Goal: Task Accomplishment & Management: Manage account settings

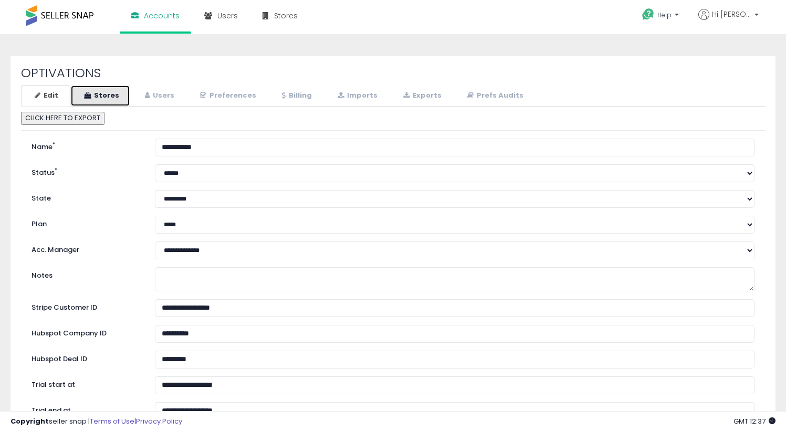
click at [115, 99] on link "Stores" at bounding box center [100, 96] width 60 height 22
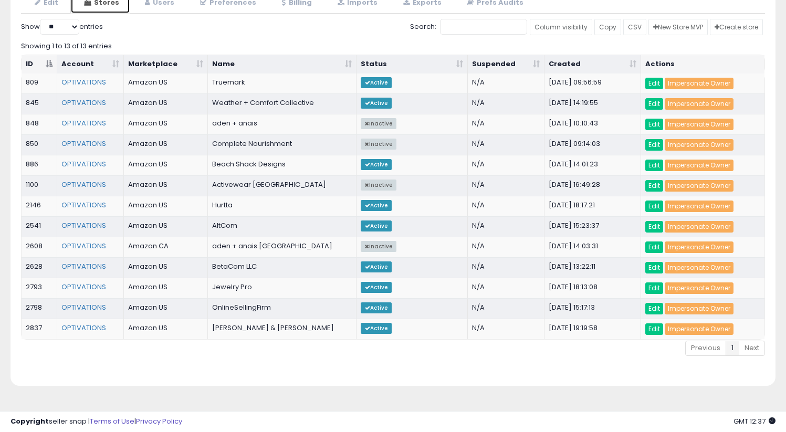
scroll to position [112, 0]
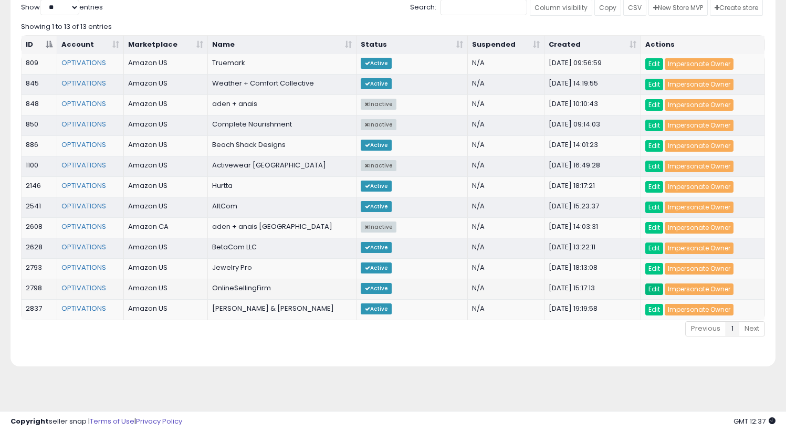
click at [653, 290] on link "Edit" at bounding box center [654, 289] width 18 height 12
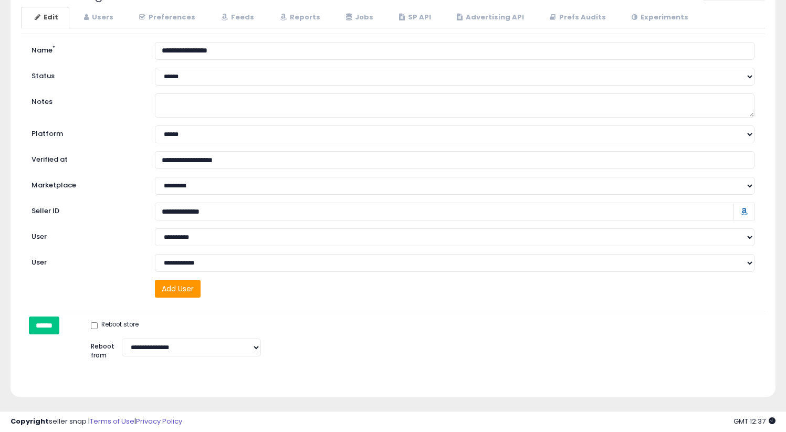
scroll to position [108, 0]
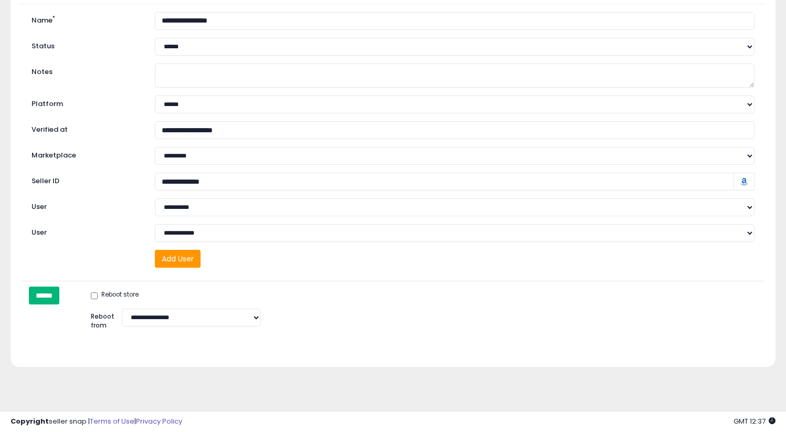
click at [50, 294] on input "******" at bounding box center [44, 295] width 30 height 18
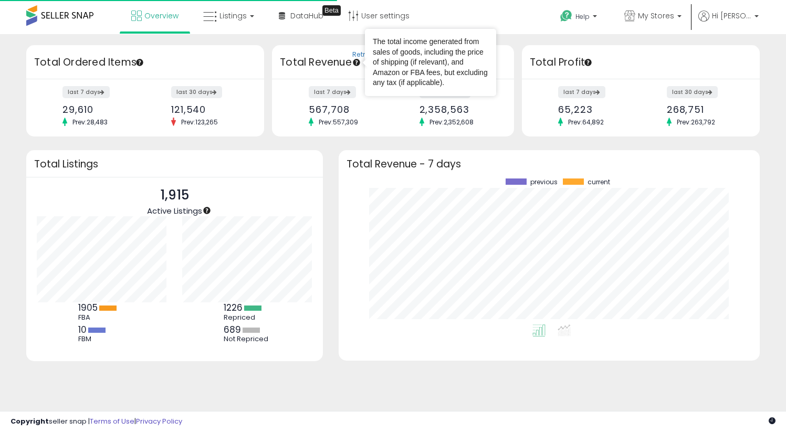
scroll to position [146, 400]
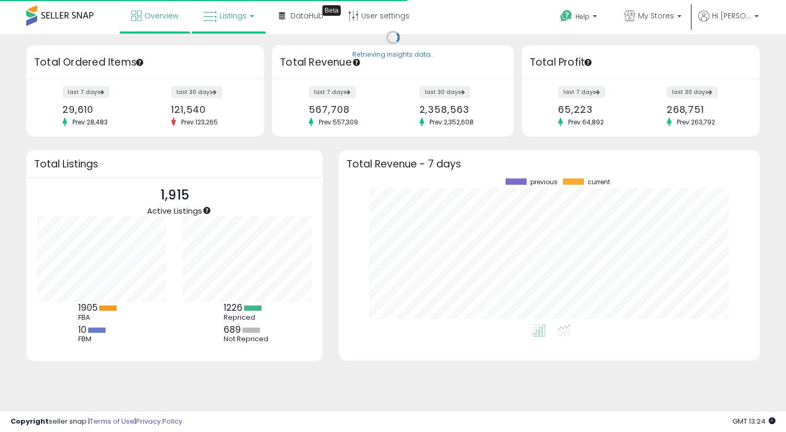
click at [229, 22] on link "Listings" at bounding box center [228, 15] width 67 height 31
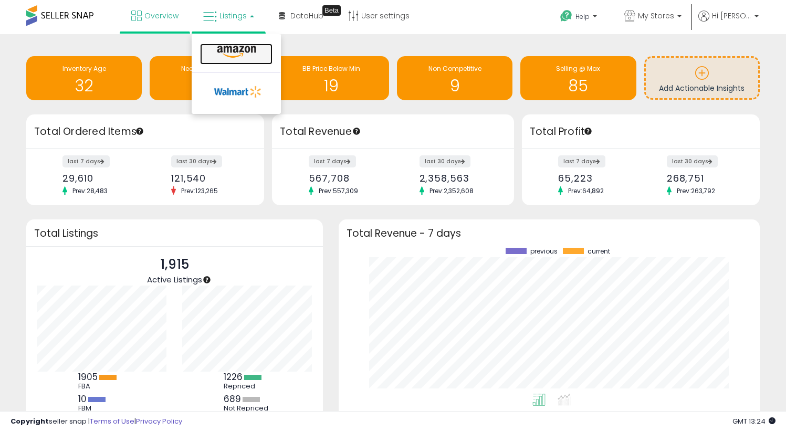
click at [232, 48] on icon at bounding box center [237, 52] width 46 height 14
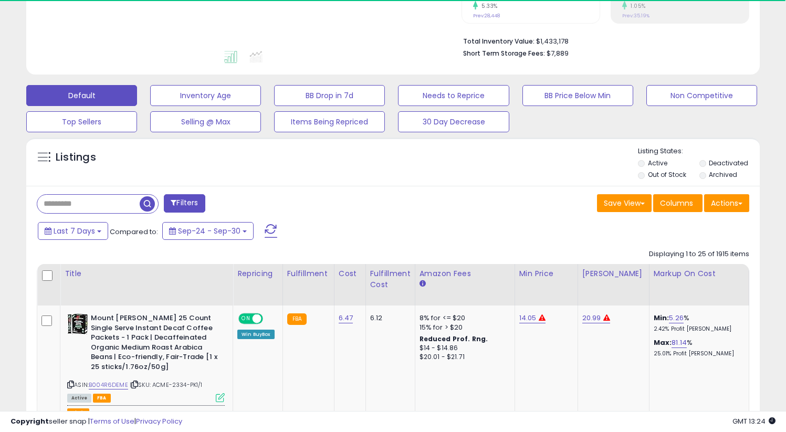
scroll to position [252, 0]
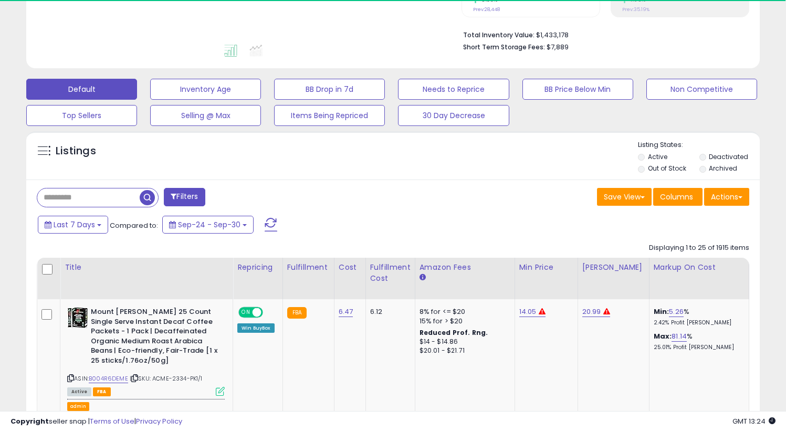
click at [101, 200] on input "text" at bounding box center [88, 197] width 102 height 18
paste input "**********"
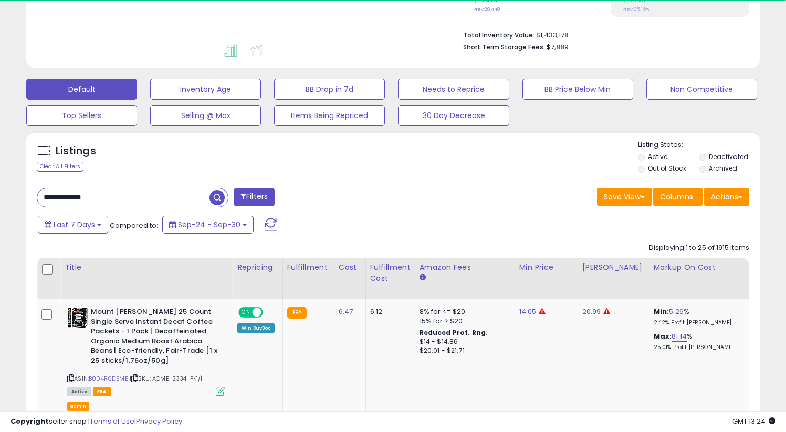
type input "**********"
click at [217, 197] on span "button" at bounding box center [216, 197] width 15 height 15
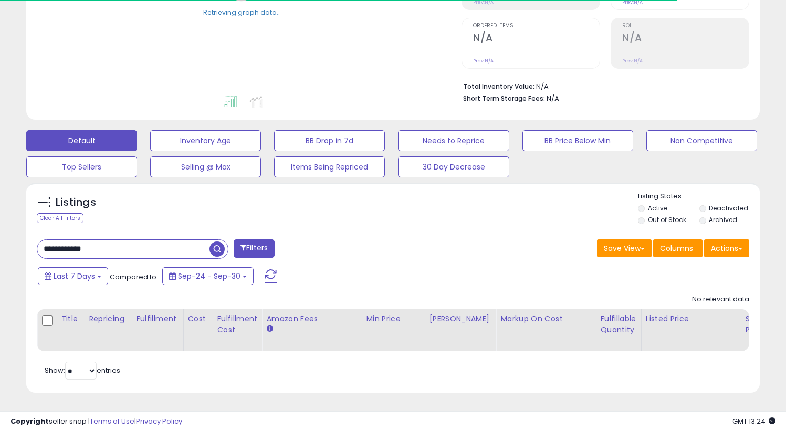
scroll to position [0, 0]
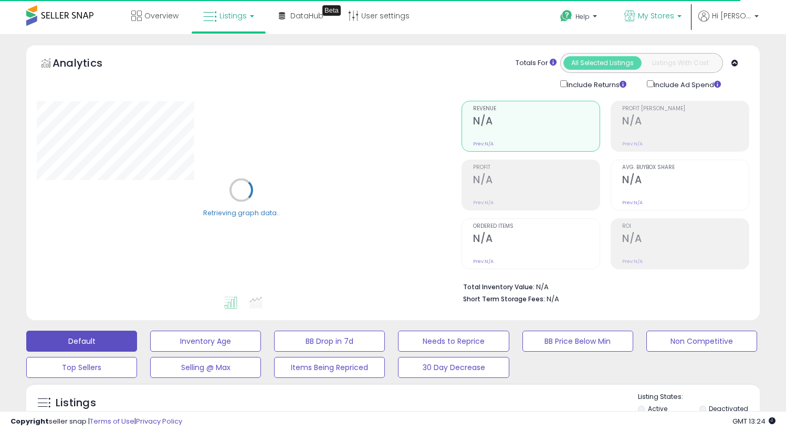
click at [668, 16] on span "My Stores" at bounding box center [656, 15] width 36 height 10
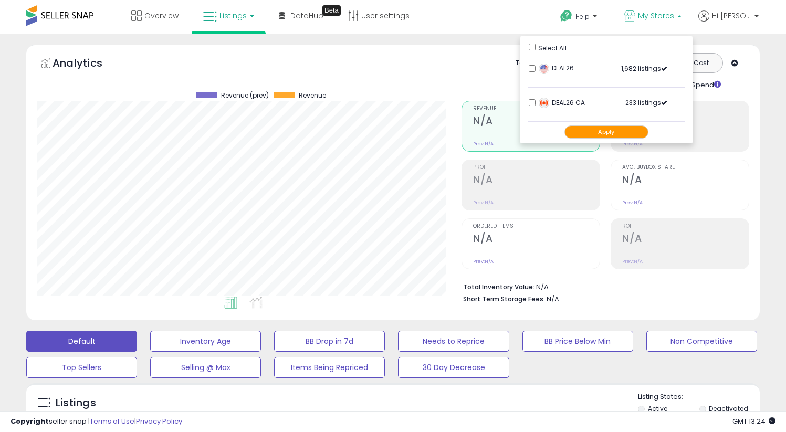
scroll to position [215, 425]
click at [512, 17] on div "Help Contact Support Search Knowledge Hub Request a Feature DEAL26" at bounding box center [640, 22] width 259 height 45
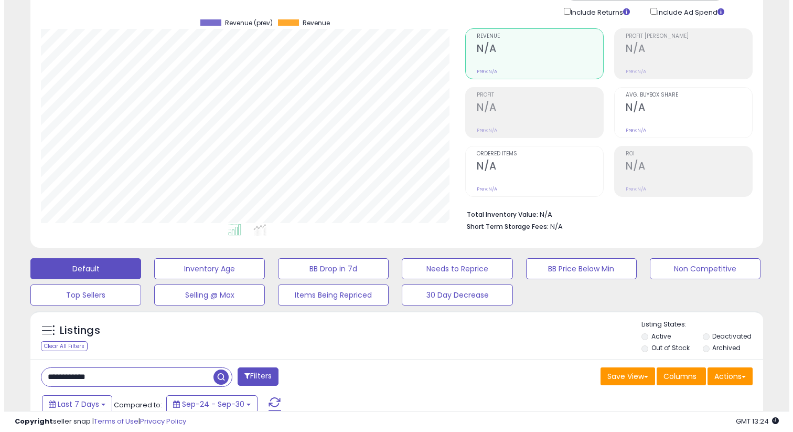
scroll to position [208, 0]
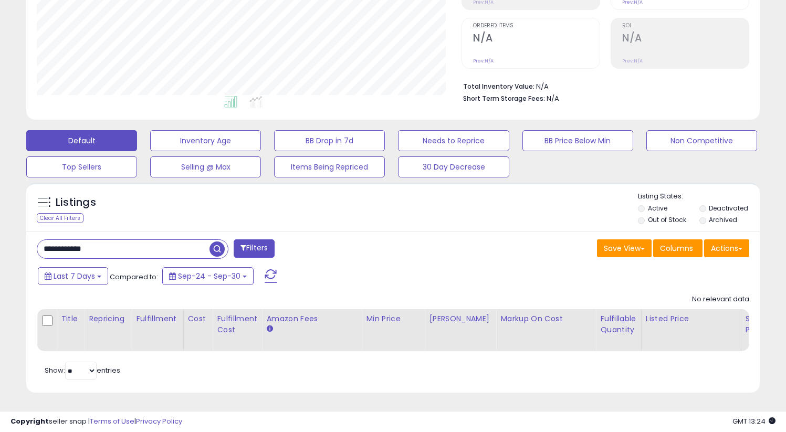
click at [700, 204] on li "Deactivated" at bounding box center [729, 210] width 60 height 12
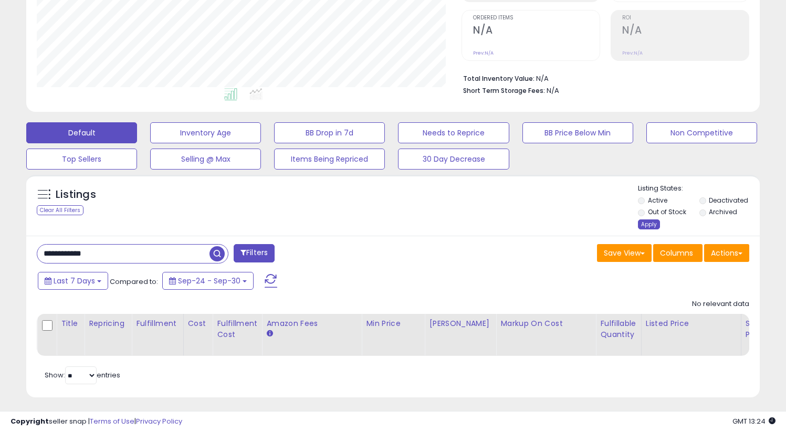
click at [650, 221] on div "Apply" at bounding box center [649, 224] width 22 height 10
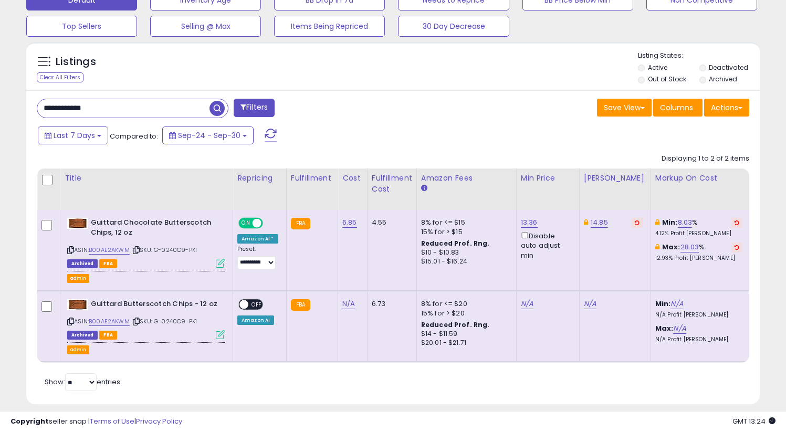
scroll to position [342, 0]
